Goal: Navigation & Orientation: Find specific page/section

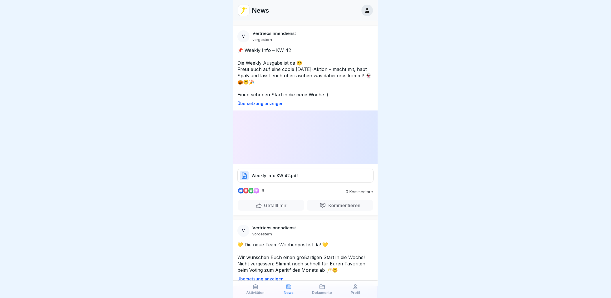
click at [358, 288] on icon at bounding box center [356, 287] width 6 height 6
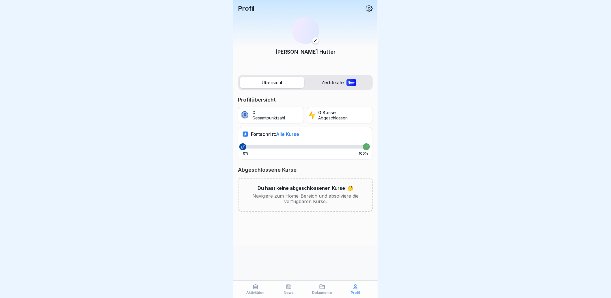
click at [328, 290] on div "Dokumente" at bounding box center [322, 289] width 31 height 11
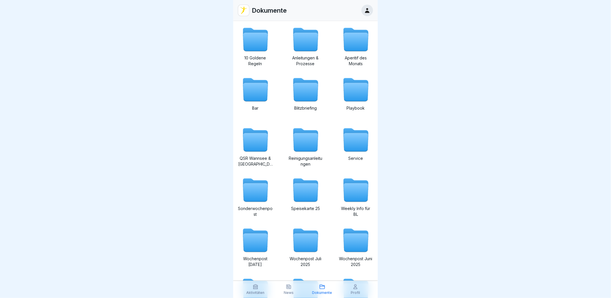
click at [263, 291] on p "Aktivitäten" at bounding box center [255, 293] width 18 height 4
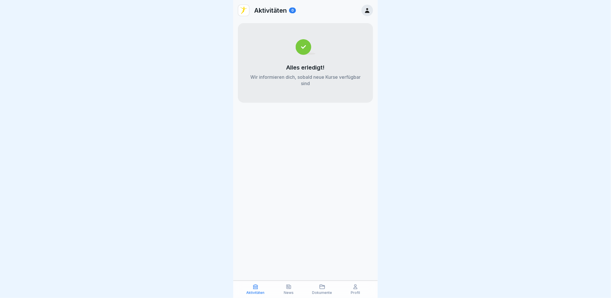
click at [299, 291] on div "News" at bounding box center [289, 289] width 31 height 11
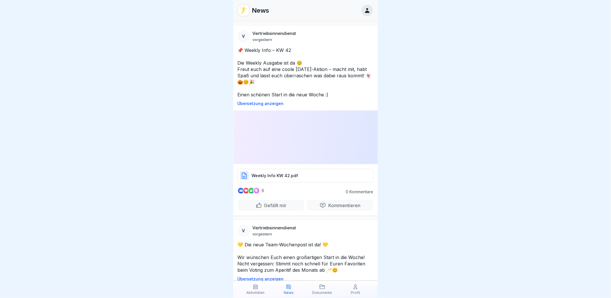
click at [319, 288] on div "Dokumente" at bounding box center [322, 289] width 31 height 11
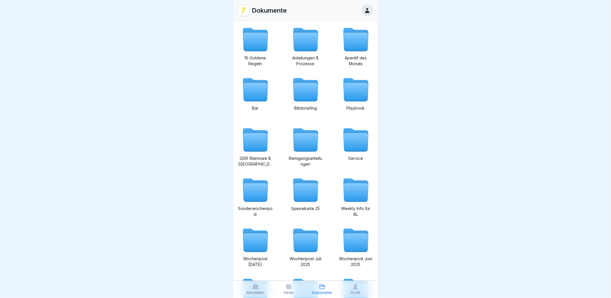
click at [365, 8] on icon at bounding box center [367, 10] width 6 height 6
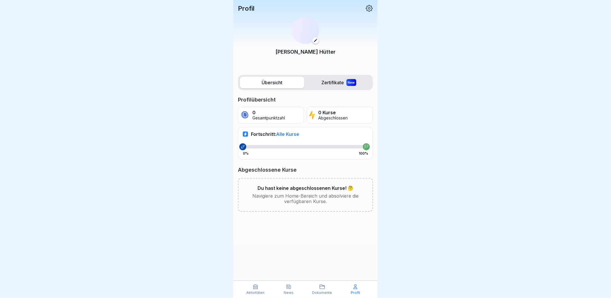
click at [351, 288] on div "Profil" at bounding box center [355, 289] width 31 height 11
click at [301, 289] on div "News" at bounding box center [289, 289] width 31 height 11
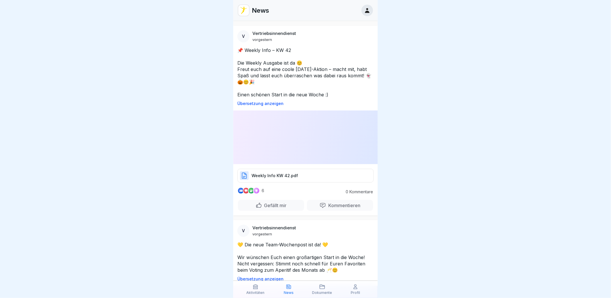
click at [331, 290] on div "Dokumente" at bounding box center [322, 289] width 31 height 11
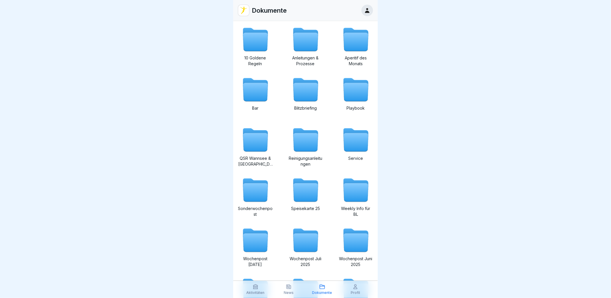
scroll to position [101, 0]
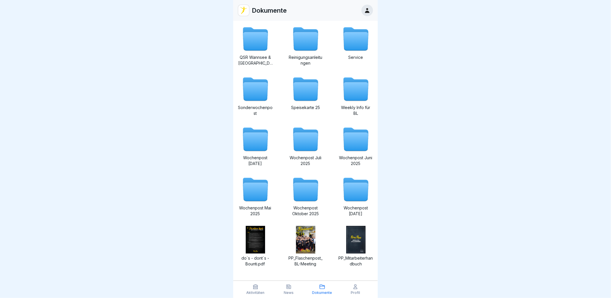
click at [256, 287] on icon at bounding box center [255, 287] width 4 height 4
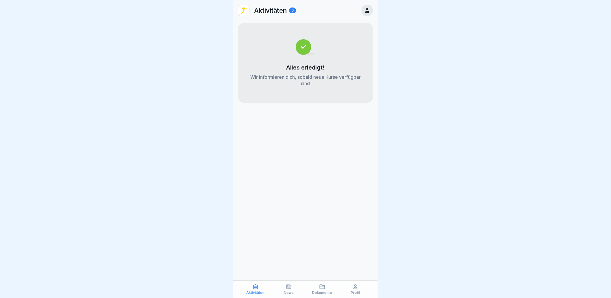
click at [254, 4] on div "Aktivitäten 0" at bounding box center [305, 10] width 144 height 21
